Goal: Register for event/course

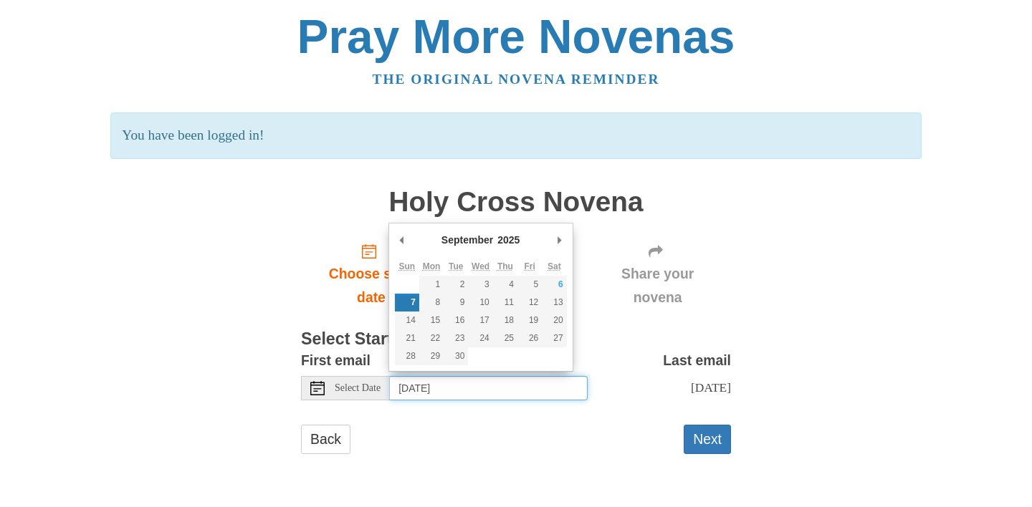
click at [435, 386] on input "Sunday, September 7th" at bounding box center [489, 388] width 198 height 24
type input "Saturday, September 6th"
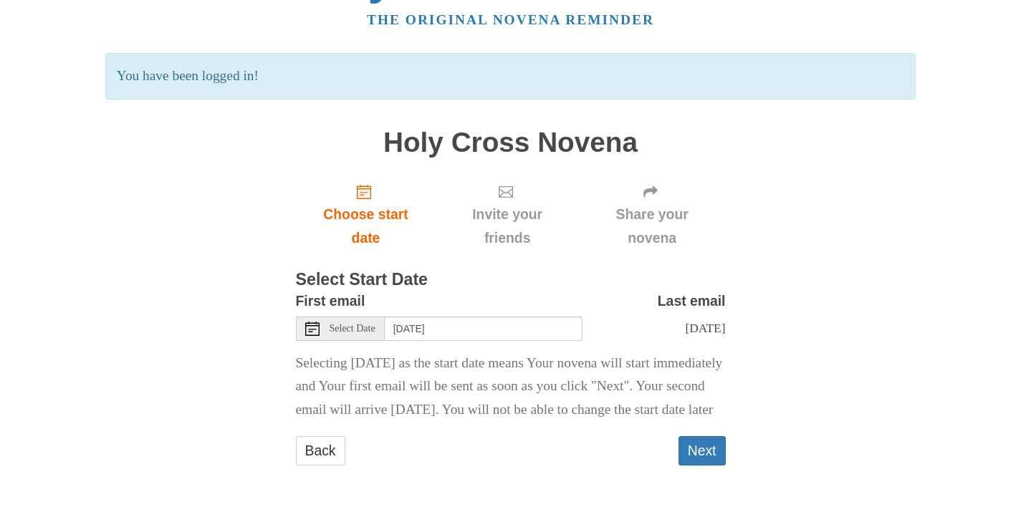
scroll to position [75, 0]
click at [692, 453] on button "Next" at bounding box center [701, 450] width 47 height 29
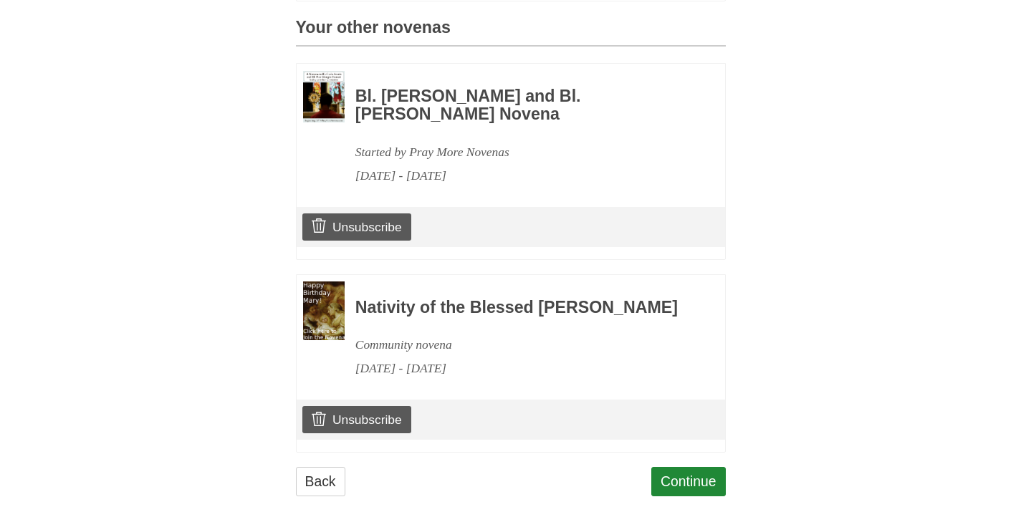
scroll to position [655, 0]
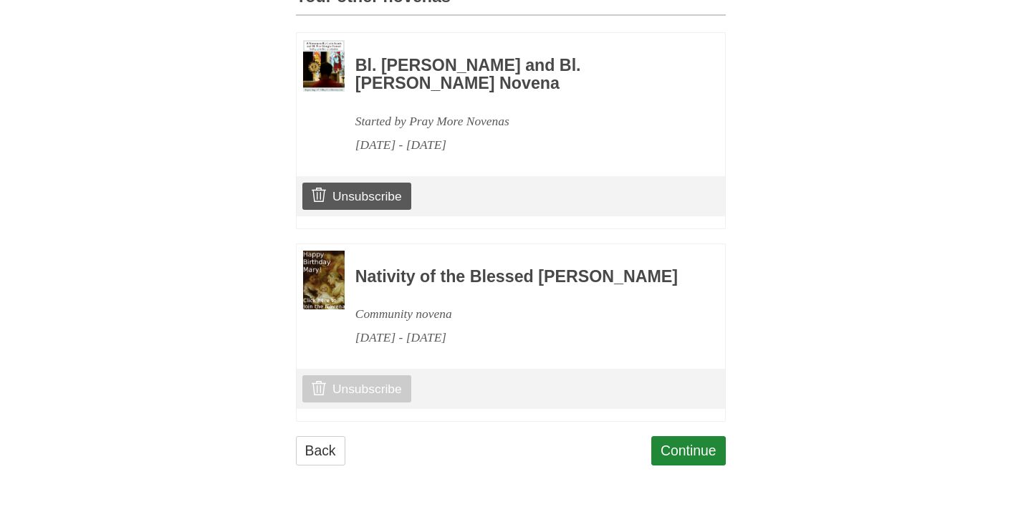
click at [367, 389] on link "Unsubscribe" at bounding box center [356, 388] width 108 height 27
click at [686, 448] on link "Continue" at bounding box center [688, 450] width 75 height 29
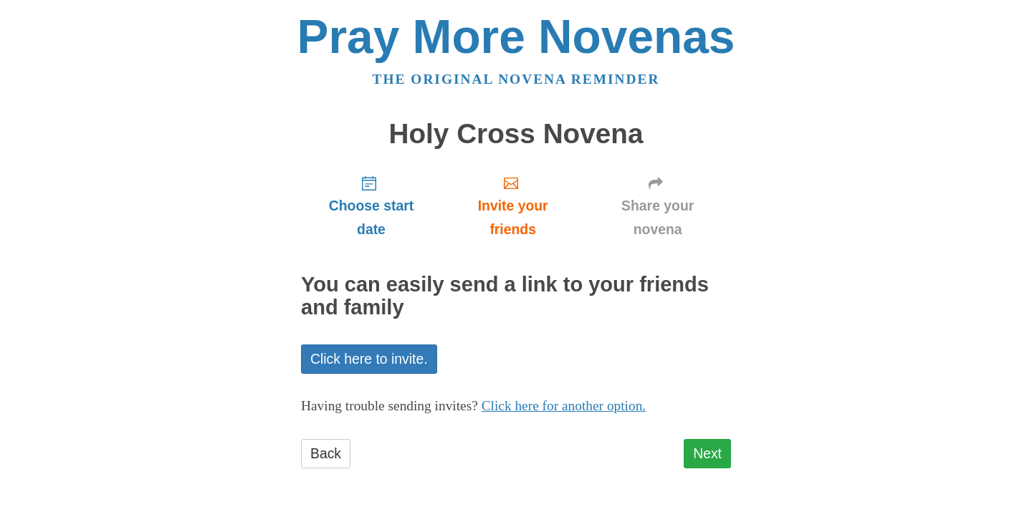
click at [713, 444] on link "Next" at bounding box center [706, 453] width 47 height 29
